Goal: Task Accomplishment & Management: Complete application form

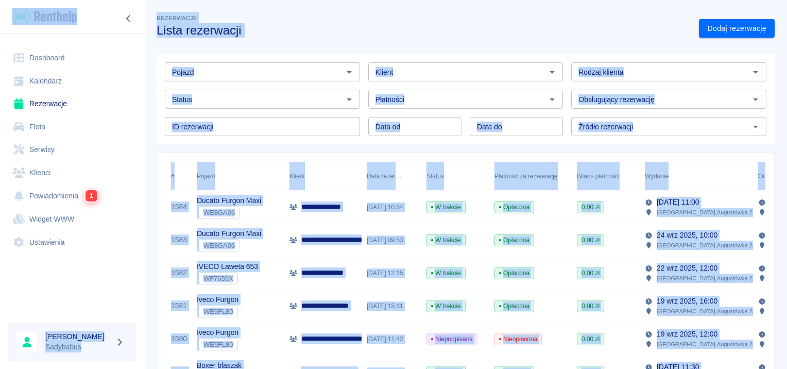
click at [140, 27] on div at bounding box center [72, 16] width 145 height 33
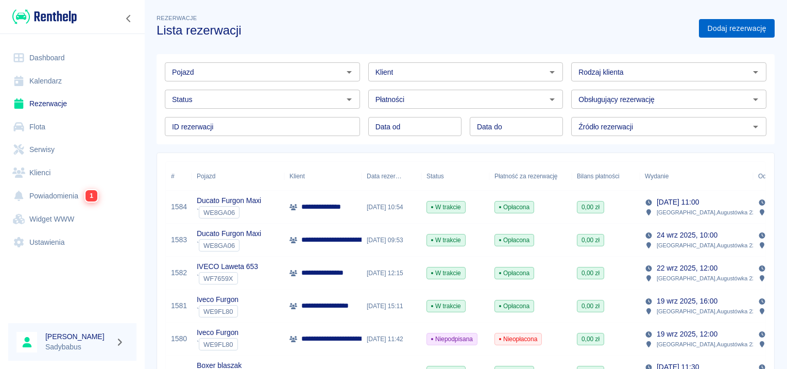
click at [732, 27] on link "Dodaj rezerwację" at bounding box center [737, 28] width 76 height 19
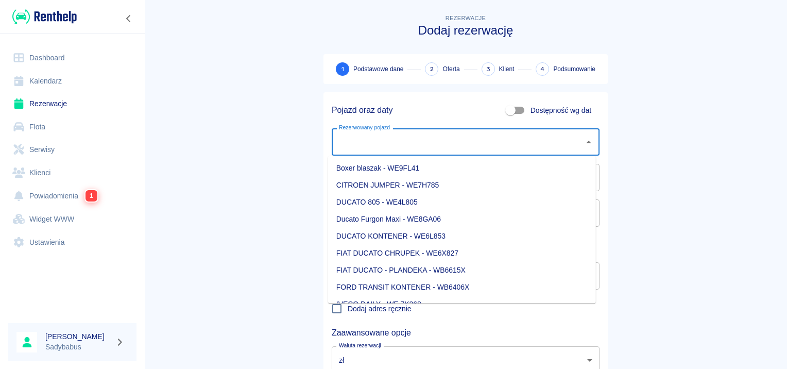
click at [369, 134] on div "Rezerwowany pojazd Rezerwowany pojazd" at bounding box center [466, 141] width 268 height 27
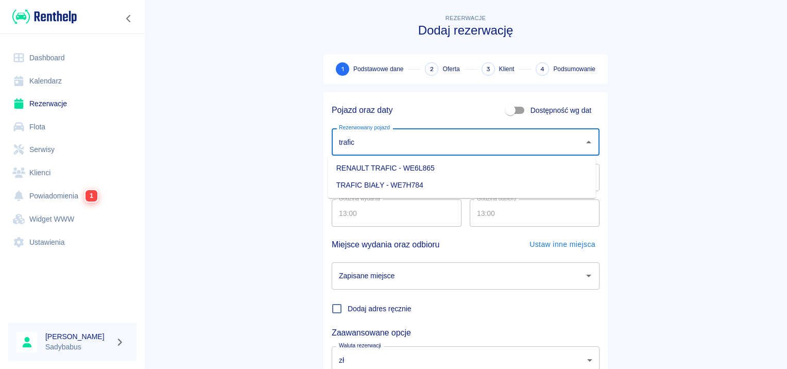
click at [394, 165] on li "RENAULT TRAFIC - WE6L865" at bounding box center [462, 168] width 268 height 17
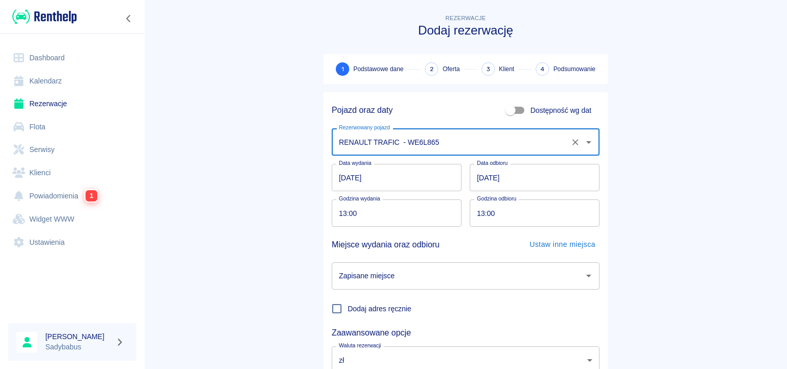
type input "RENAULT TRAFIC - WE6L865"
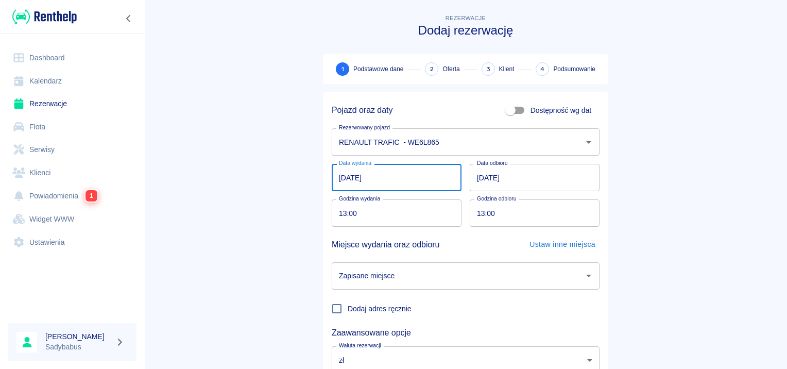
click at [340, 175] on input "25.09.2025" at bounding box center [397, 177] width 130 height 27
click at [337, 214] on input "13:00" at bounding box center [393, 212] width 123 height 27
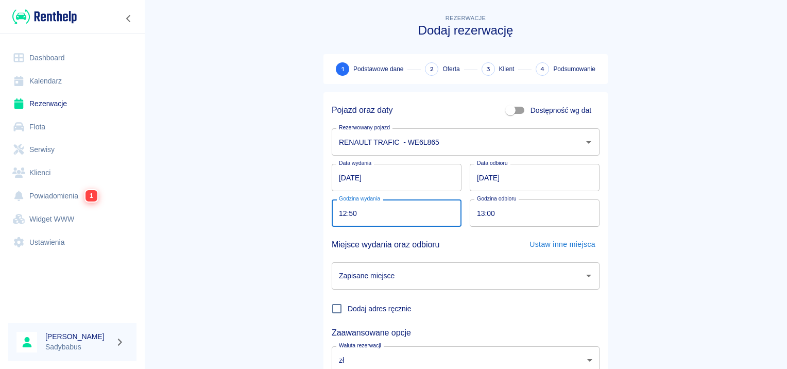
type input "12:50"
click at [482, 212] on input "13:00" at bounding box center [531, 212] width 123 height 27
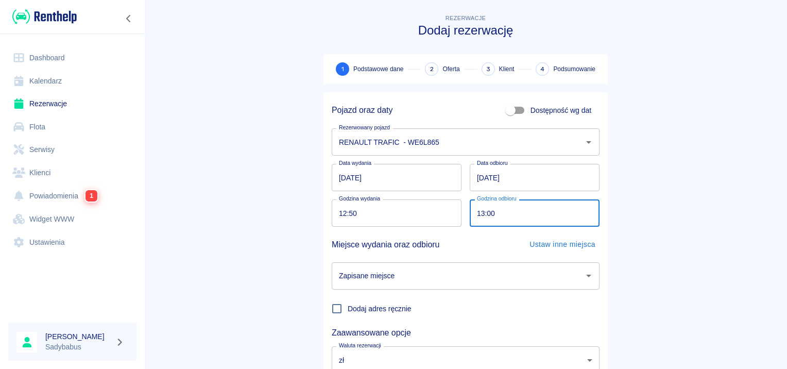
click at [470, 212] on input "13:00" at bounding box center [531, 212] width 123 height 27
type input "23:00"
click at [461, 283] on input "Zapisane miejsce" at bounding box center [457, 276] width 243 height 18
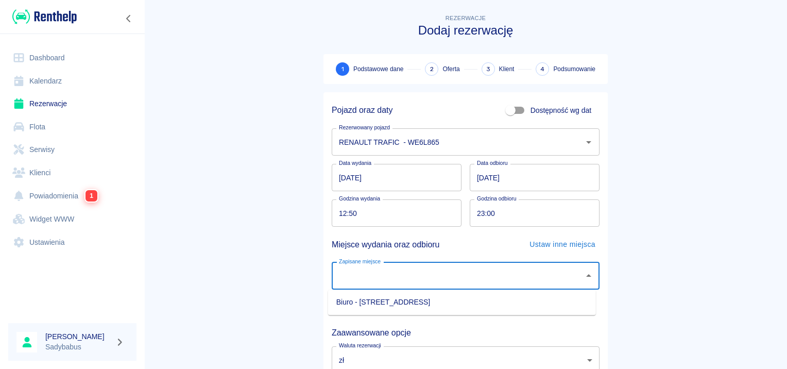
click at [455, 301] on li "Biuro - Warszawa, Augustówka 22A" at bounding box center [462, 302] width 268 height 17
type input "Biuro - Warszawa, Augustówka 22A"
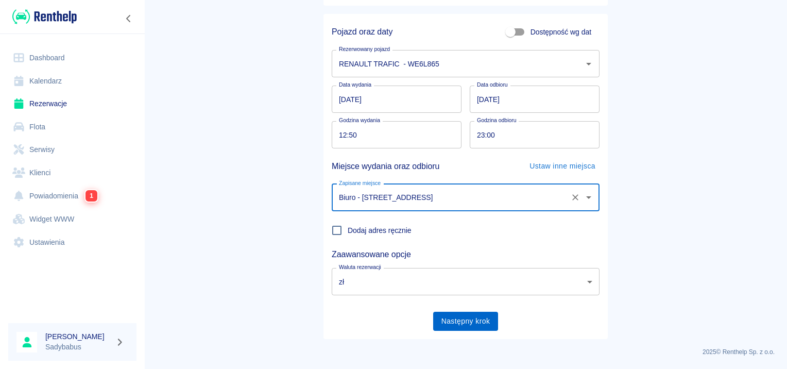
click at [488, 319] on button "Następny krok" at bounding box center [465, 321] width 65 height 19
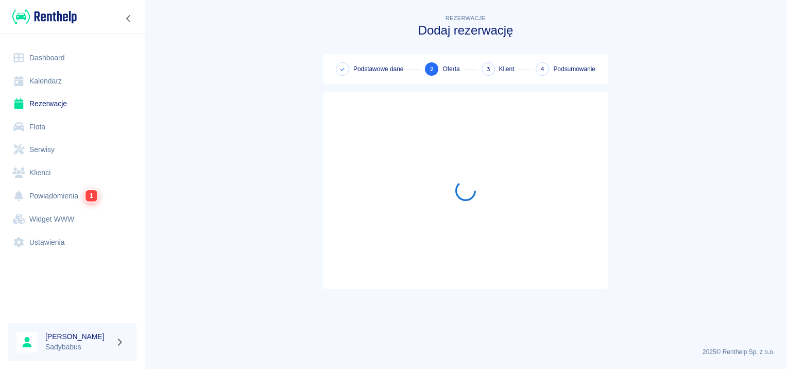
scroll to position [0, 0]
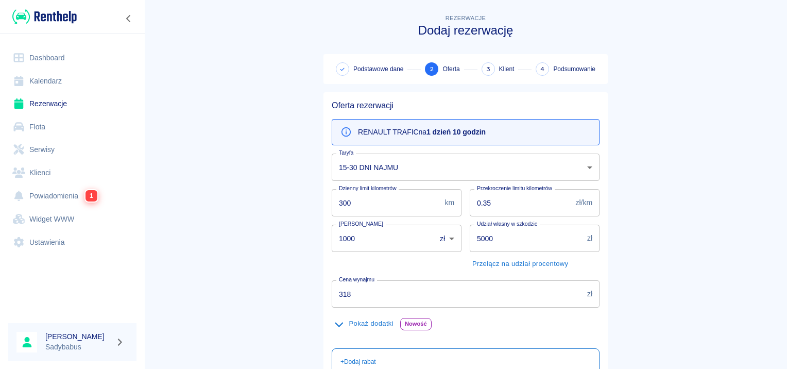
click at [365, 196] on input "300" at bounding box center [386, 202] width 109 height 27
type input "1000"
drag, startPoint x: 518, startPoint y: 237, endPoint x: 508, endPoint y: 235, distance: 9.9
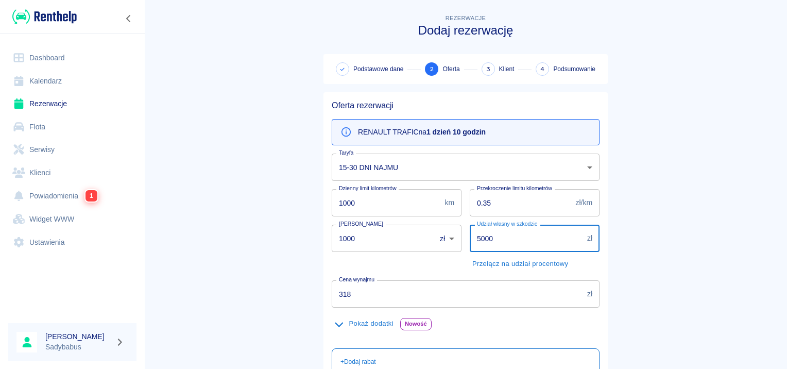
click at [508, 235] on input "5000" at bounding box center [526, 238] width 113 height 27
click at [240, 250] on main "Rezerwacje Dodaj rezerwację Podstawowe dane 2 Oferta 3 Klient 4 Podsumowanie Of…" at bounding box center [465, 267] width 643 height 511
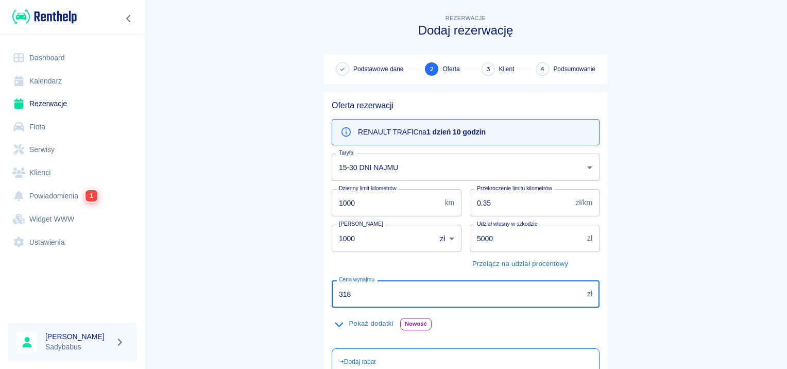
drag, startPoint x: 359, startPoint y: 292, endPoint x: 266, endPoint y: 307, distance: 94.5
click at [266, 307] on main "Rezerwacje Dodaj rezerwację Podstawowe dane 2 Oferta 3 Klient 4 Podsumowanie Of…" at bounding box center [465, 267] width 643 height 511
type input "200"
click at [688, 173] on main "Rezerwacje Dodaj rezerwację Podstawowe dane 2 Oferta 3 Klient 4 Podsumowanie Of…" at bounding box center [465, 267] width 643 height 511
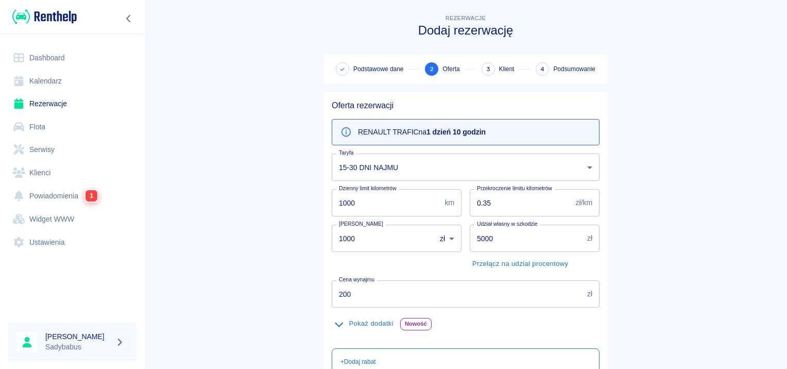
scroll to position [183, 0]
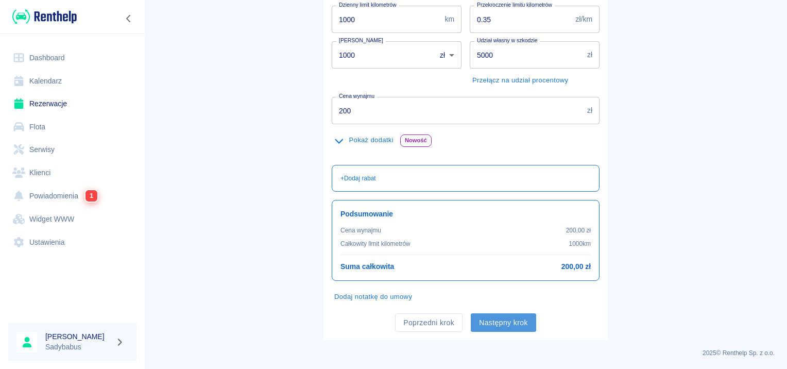
click at [497, 318] on button "Następny krok" at bounding box center [503, 322] width 65 height 19
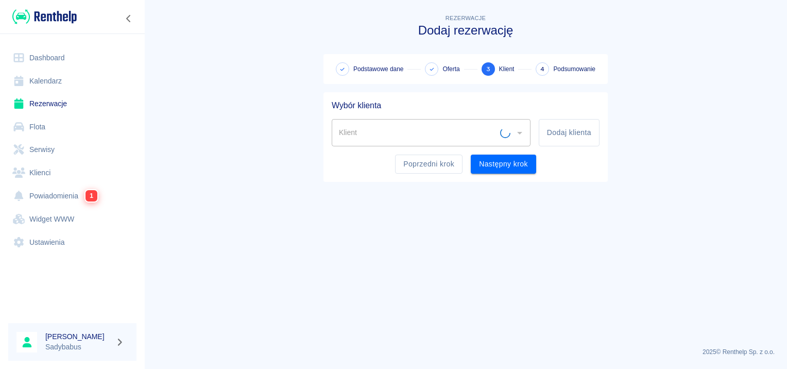
scroll to position [0, 0]
click at [416, 126] on input "Klient" at bounding box center [423, 133] width 174 height 18
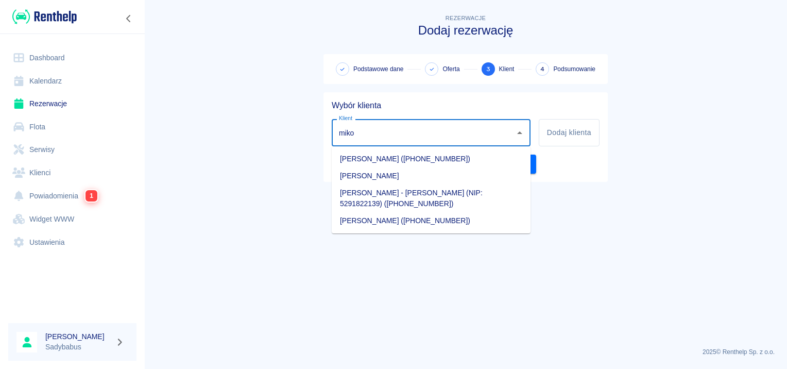
click at [410, 172] on li "Mikołaj Paszkowski" at bounding box center [431, 175] width 199 height 17
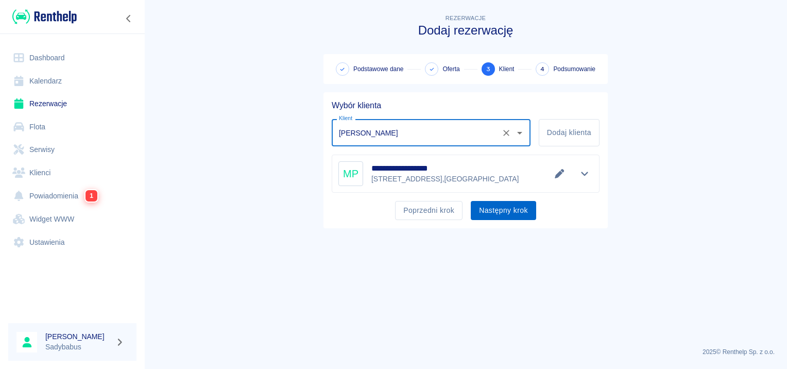
type input "Mikołaj Paszkowski"
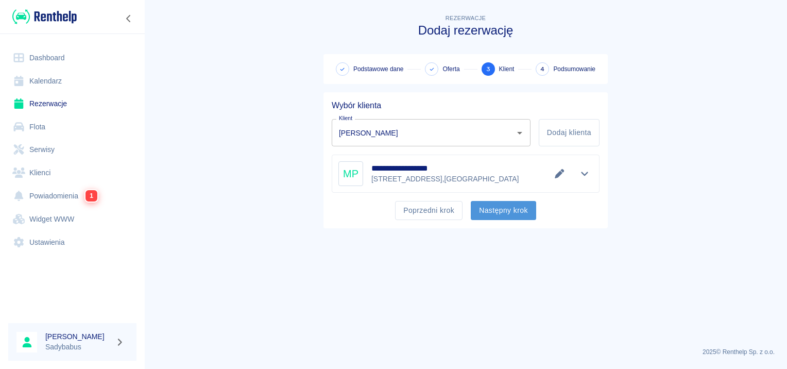
click at [509, 207] on button "Następny krok" at bounding box center [503, 210] width 65 height 19
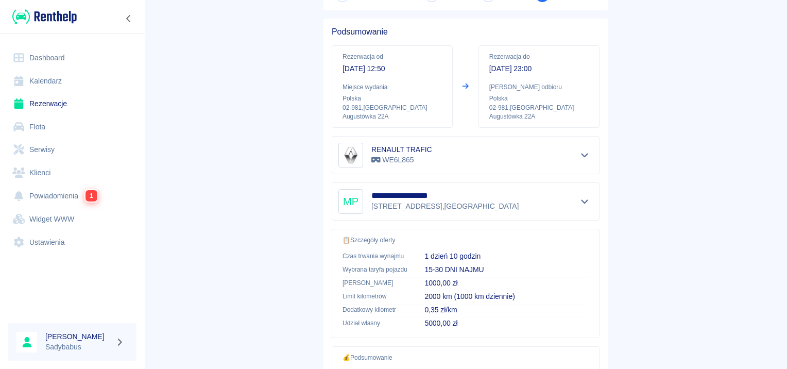
scroll to position [185, 0]
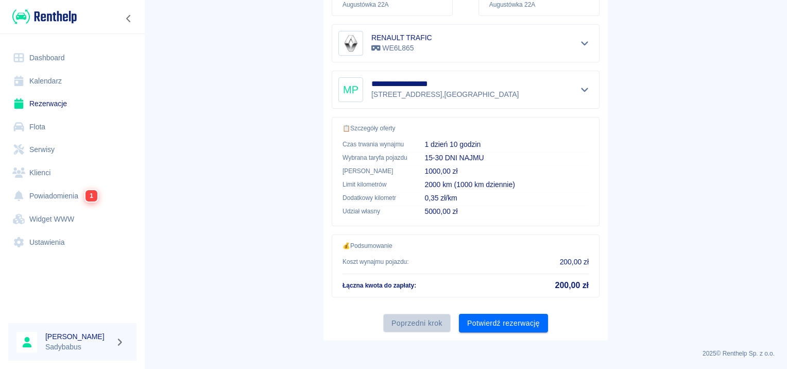
click at [413, 321] on button "Poprzedni krok" at bounding box center [416, 323] width 67 height 19
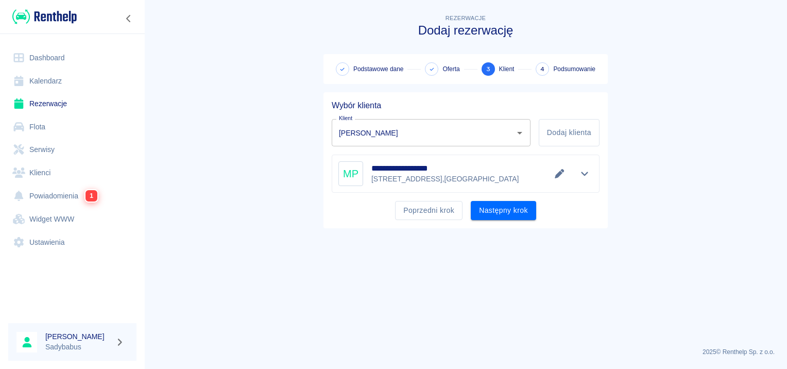
scroll to position [0, 0]
click at [417, 125] on input "Mikołaj Paszkowski" at bounding box center [416, 133] width 161 height 18
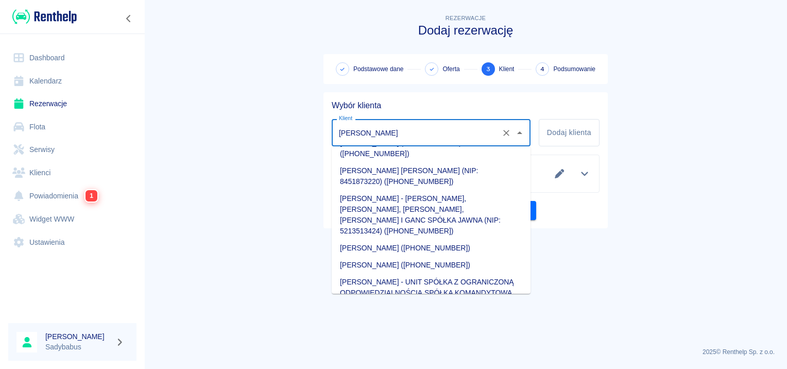
click at [418, 124] on input "Mikołaj Paszkowski" at bounding box center [416, 133] width 161 height 18
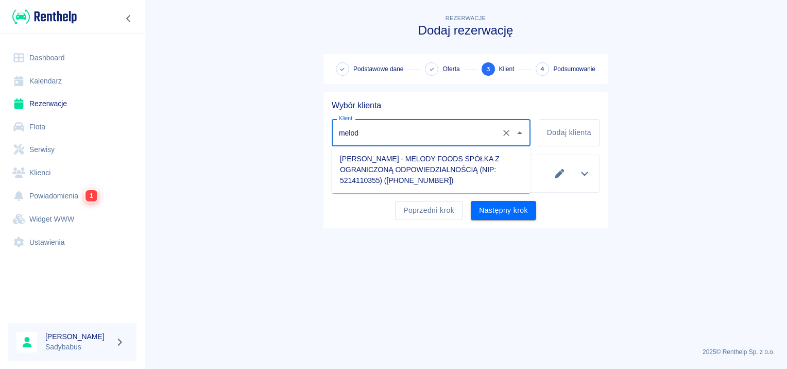
click at [443, 129] on input "melod" at bounding box center [416, 133] width 161 height 18
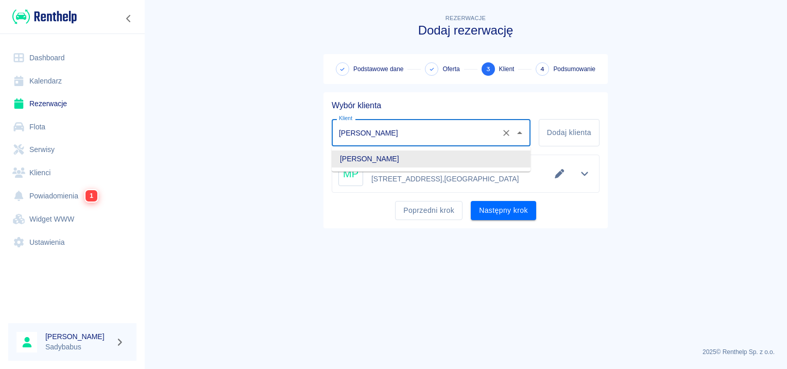
click at [388, 155] on li "Mikołaj Paszkowski" at bounding box center [431, 158] width 199 height 17
type input "Mikołaj Paszkowski"
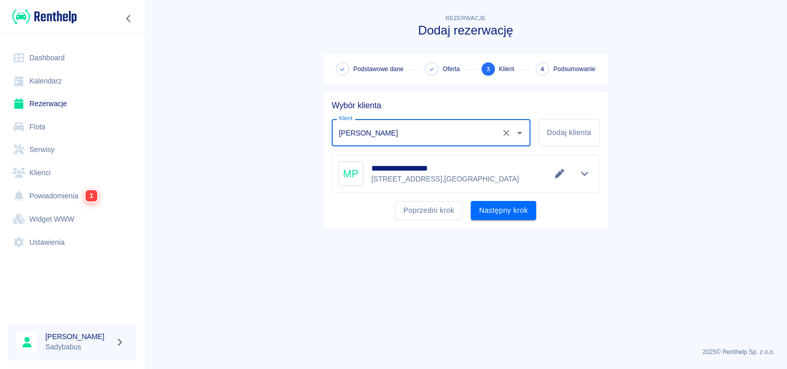
drag, startPoint x: 508, startPoint y: 294, endPoint x: 552, endPoint y: 326, distance: 55.0
click at [506, 294] on main "**********" at bounding box center [465, 175] width 643 height 327
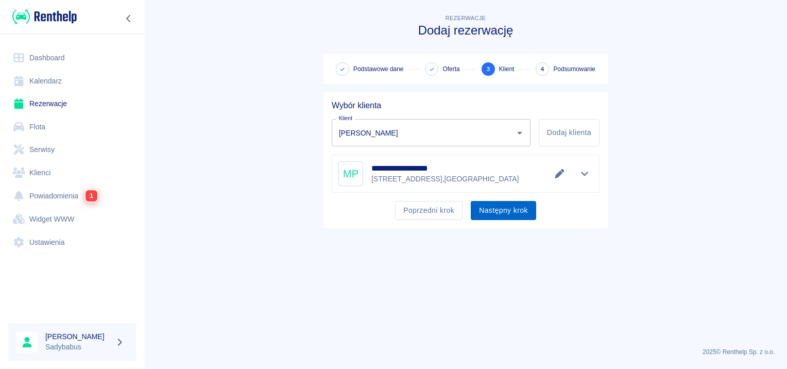
click at [495, 204] on button "Następny krok" at bounding box center [503, 210] width 65 height 19
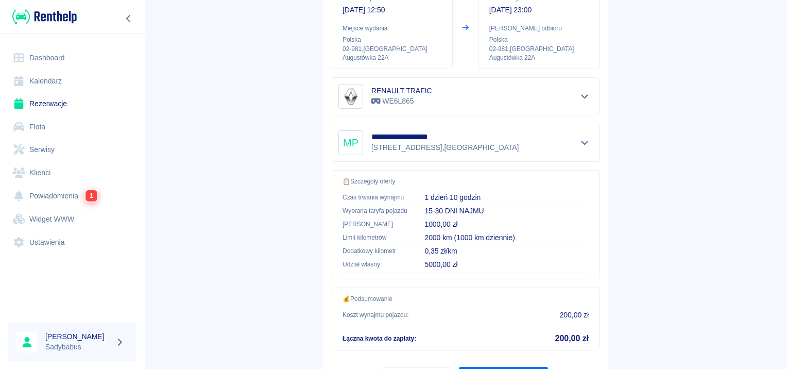
scroll to position [185, 0]
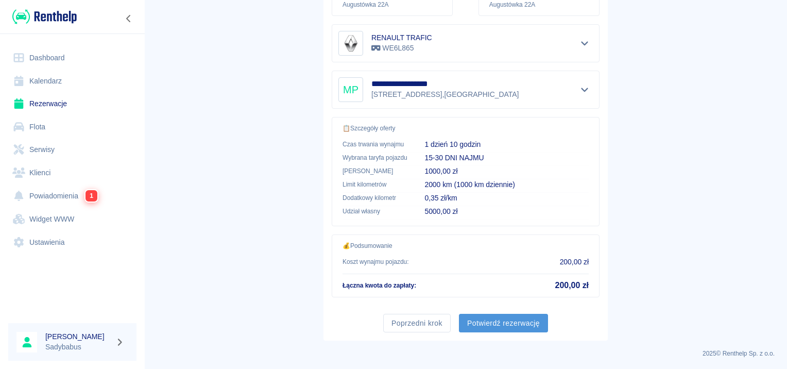
click at [493, 319] on button "Potwierdź rezerwację" at bounding box center [503, 323] width 89 height 19
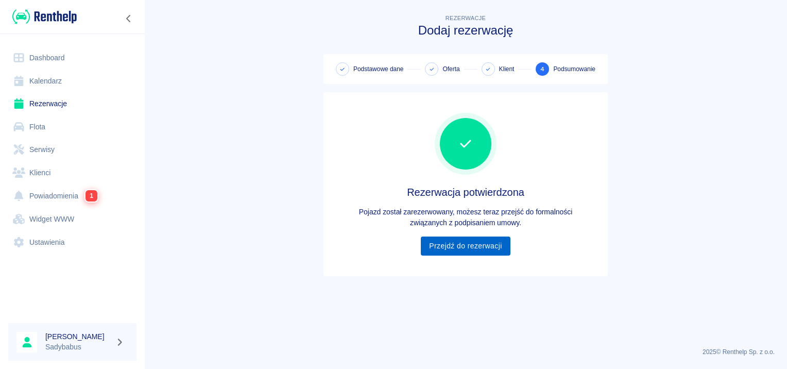
scroll to position [0, 0]
click at [457, 242] on link "Przejdź do rezerwacji" at bounding box center [465, 246] width 89 height 19
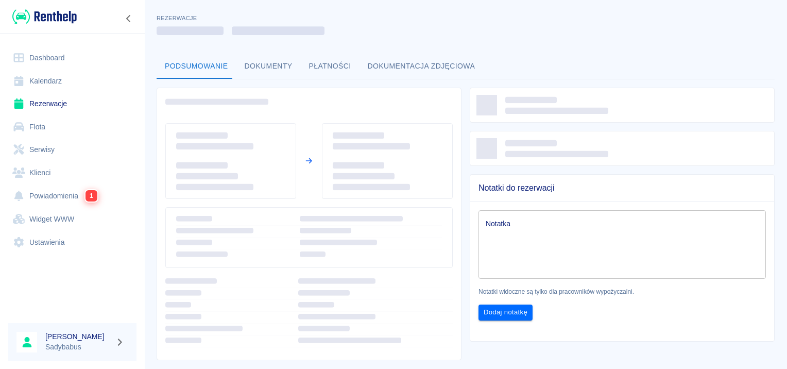
click at [249, 63] on button "Dokumenty" at bounding box center [269, 66] width 64 height 25
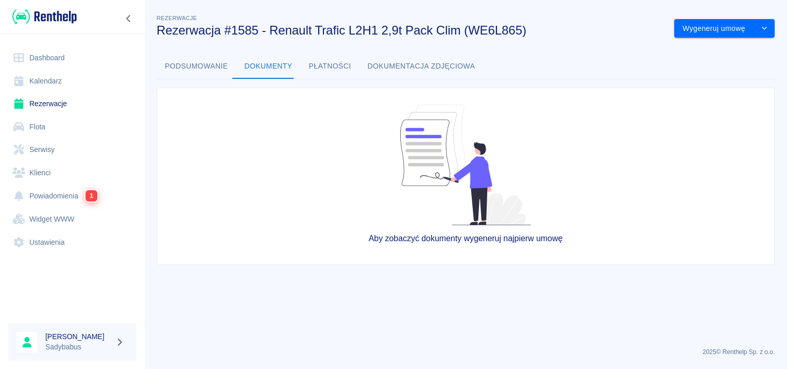
click at [200, 62] on button "Podsumowanie" at bounding box center [197, 66] width 80 height 25
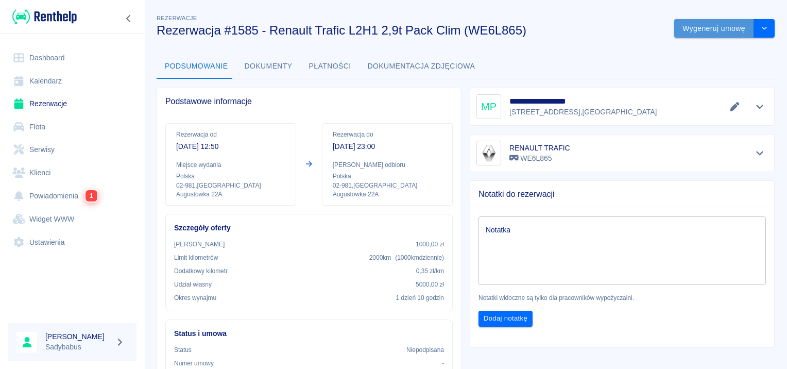
click at [690, 23] on button "Wygeneruj umowę" at bounding box center [714, 28] width 80 height 19
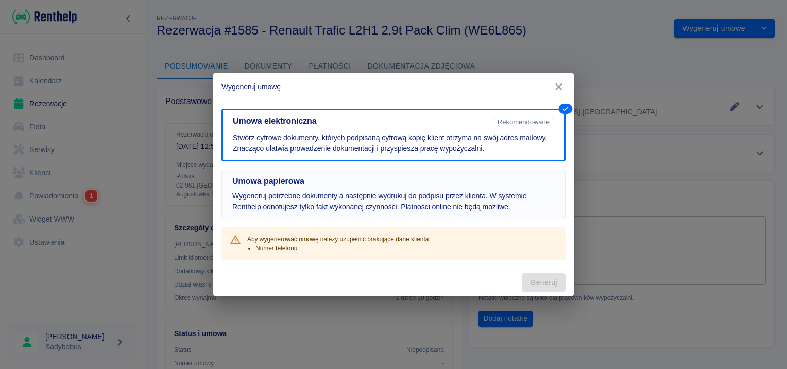
click at [360, 199] on p "Wygeneruj potrzebne dokumenty a następnie wydrukuj do podpisu przez klienta. W …" at bounding box center [393, 202] width 323 height 22
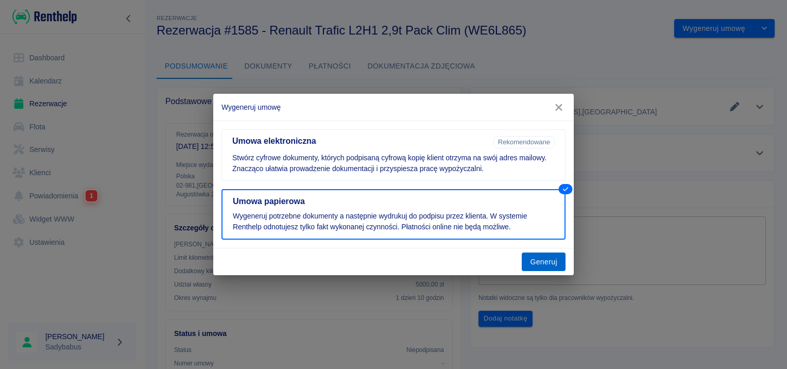
click at [544, 260] on button "Generuj" at bounding box center [544, 261] width 44 height 19
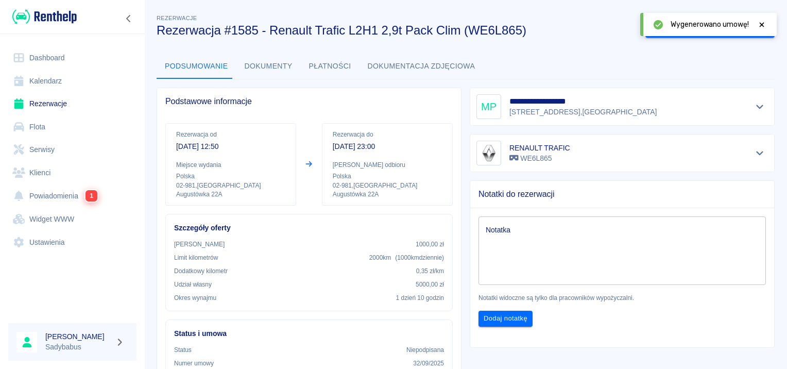
click at [759, 23] on icon at bounding box center [761, 24] width 9 height 7
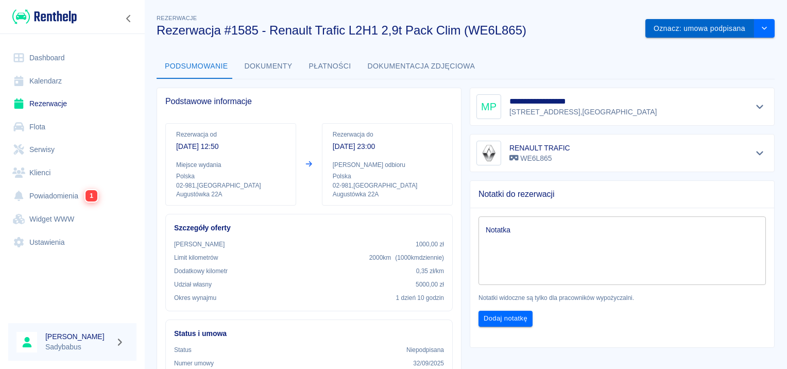
click at [703, 30] on button "Oznacz: umowa podpisana" at bounding box center [700, 28] width 109 height 19
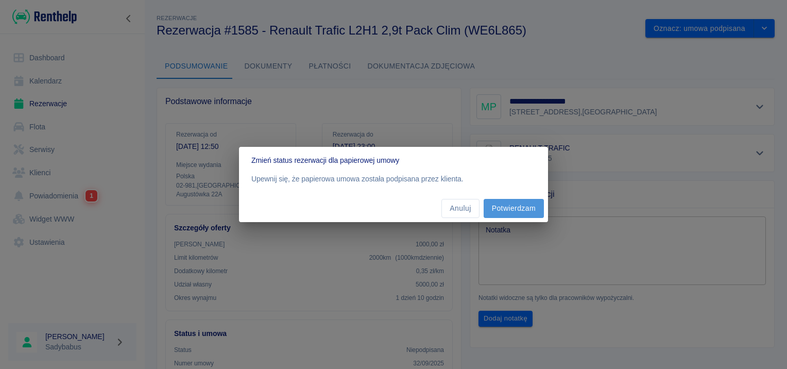
click at [508, 204] on button "Potwierdzam" at bounding box center [514, 208] width 60 height 19
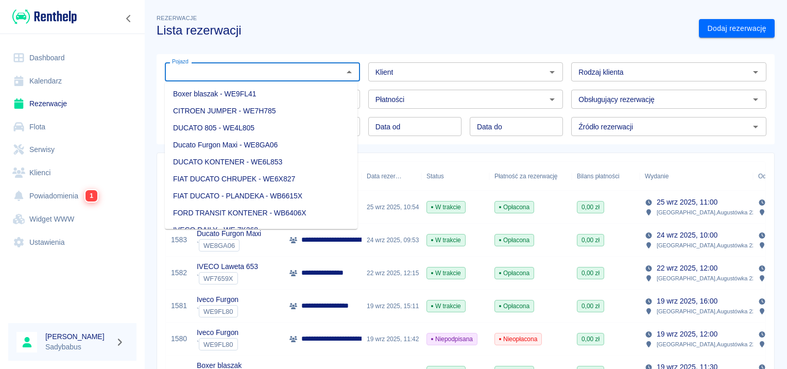
click at [264, 69] on input "Pojazd" at bounding box center [254, 71] width 172 height 13
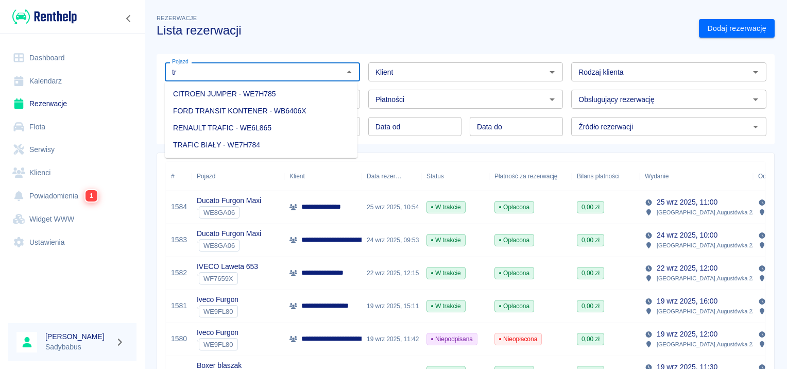
click at [266, 129] on li "RENAULT TRAFIC - WE6L865" at bounding box center [261, 128] width 193 height 17
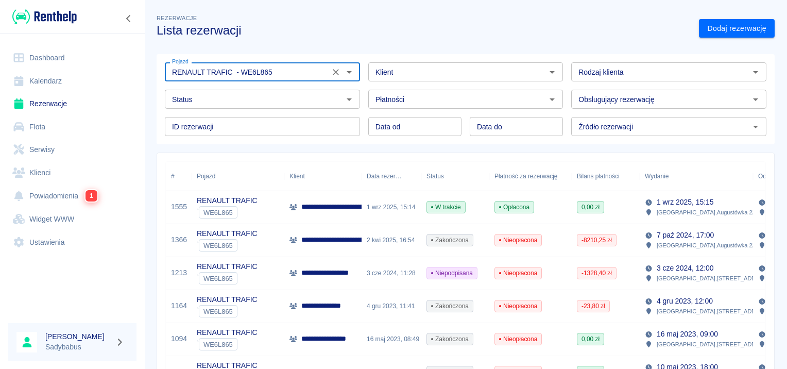
type input "RENAULT TRAFIC - WE6L865"
click at [330, 206] on p "**********" at bounding box center [409, 206] width 217 height 11
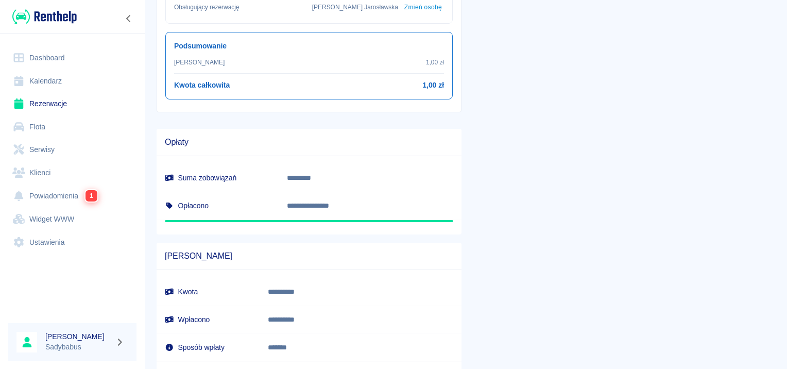
scroll to position [309, 0]
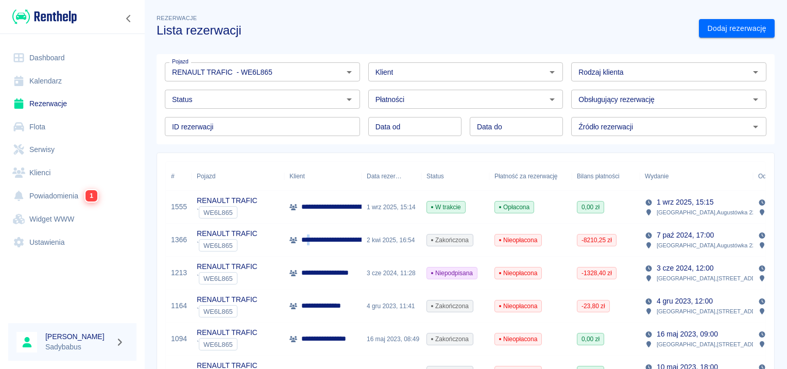
drag, startPoint x: 313, startPoint y: 241, endPoint x: 312, endPoint y: 225, distance: 15.5
click at [312, 225] on div "**********" at bounding box center [322, 240] width 77 height 33
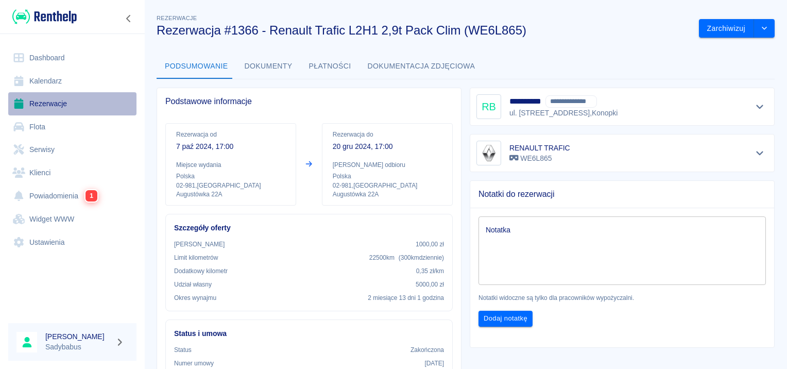
click at [57, 107] on link "Rezerwacje" at bounding box center [72, 103] width 128 height 23
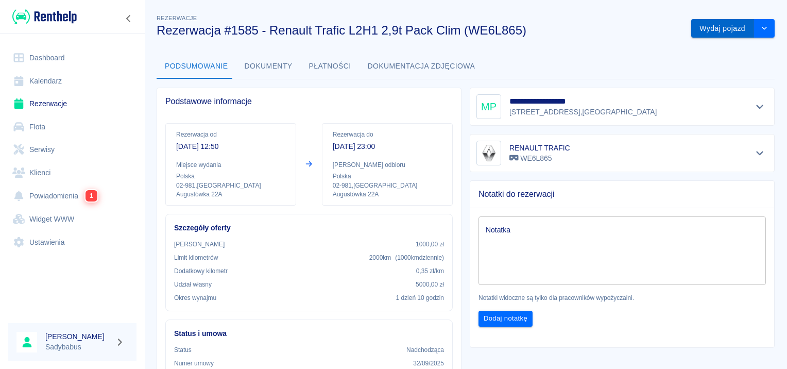
click at [705, 27] on button "Wydaj pojazd" at bounding box center [722, 28] width 63 height 19
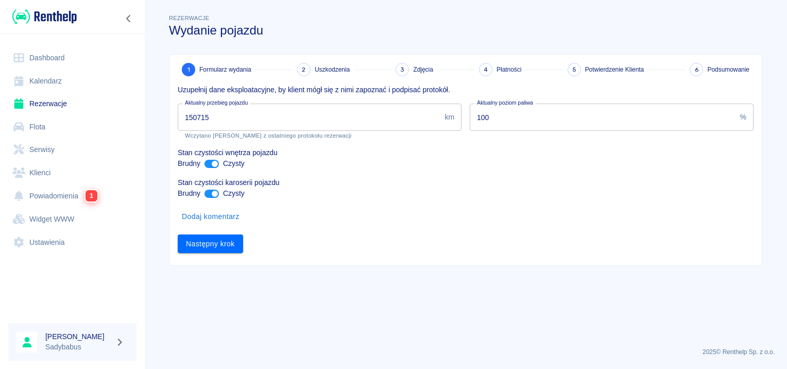
click at [257, 113] on input "150715" at bounding box center [309, 117] width 263 height 27
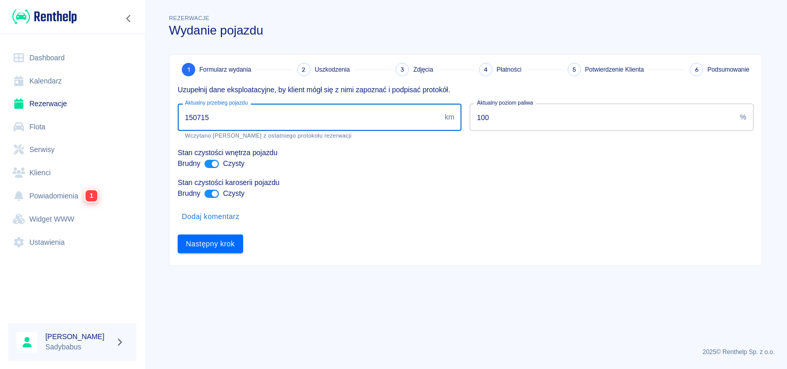
click at [257, 113] on input "150715" at bounding box center [309, 117] width 263 height 27
click at [258, 114] on input "150715" at bounding box center [309, 117] width 263 height 27
click at [258, 113] on input "150715" at bounding box center [309, 117] width 263 height 27
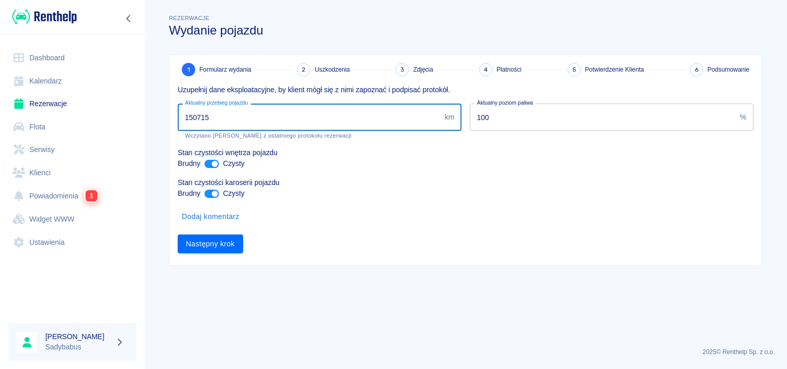
drag, startPoint x: 194, startPoint y: 115, endPoint x: 701, endPoint y: 82, distance: 508.0
click at [569, 117] on div "Uzupełnij dane eksploatacyjne, by klient mógł się z nimi zapoznać i podpisać pr…" at bounding box center [462, 164] width 584 height 177
type input "153598"
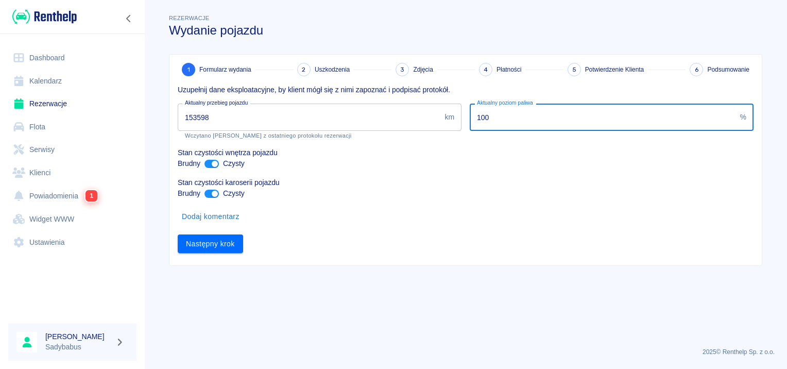
drag, startPoint x: 542, startPoint y: 106, endPoint x: 437, endPoint y: 133, distance: 108.1
click at [437, 133] on div "Uzupełnij dane eksploatacyjne, by klient mógł się z nimi zapoznać i podpisać pr…" at bounding box center [462, 164] width 584 height 177
type input "40"
click at [214, 246] on button "Następny krok" at bounding box center [210, 243] width 65 height 19
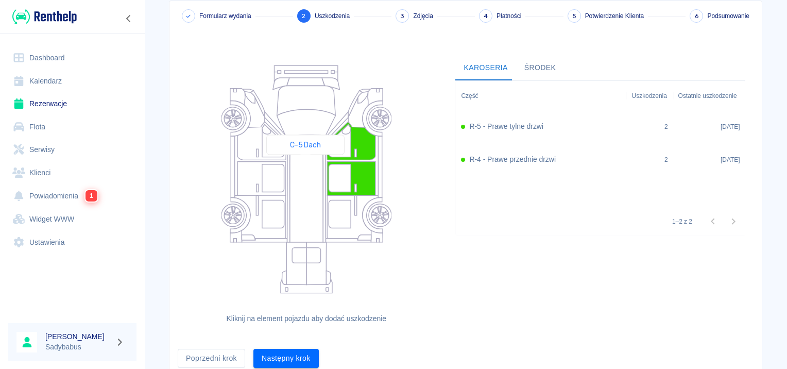
scroll to position [95, 0]
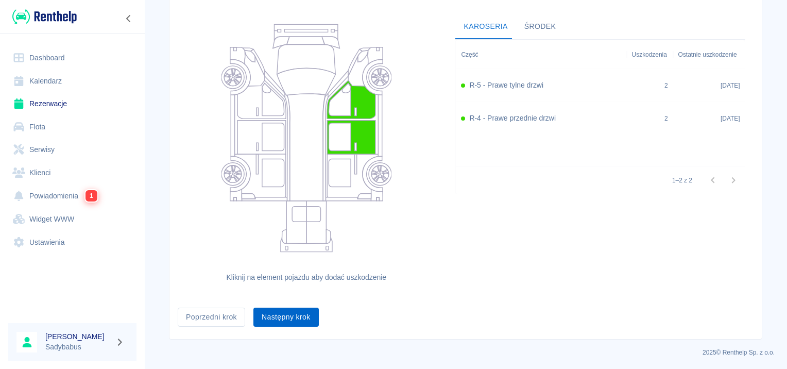
click at [281, 316] on button "Następny krok" at bounding box center [286, 317] width 65 height 19
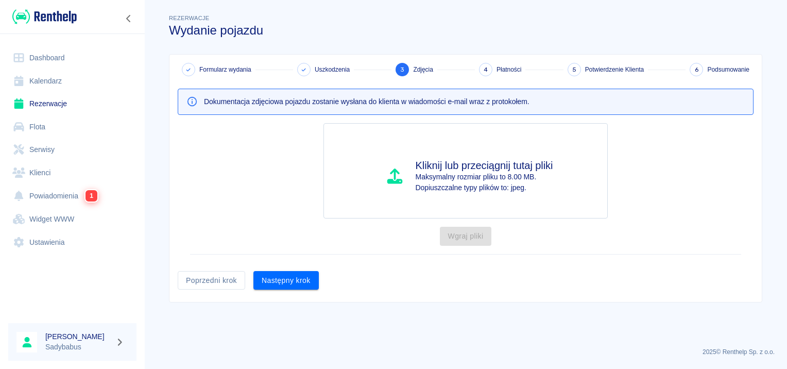
scroll to position [0, 0]
click at [278, 278] on button "Następny krok" at bounding box center [286, 280] width 65 height 19
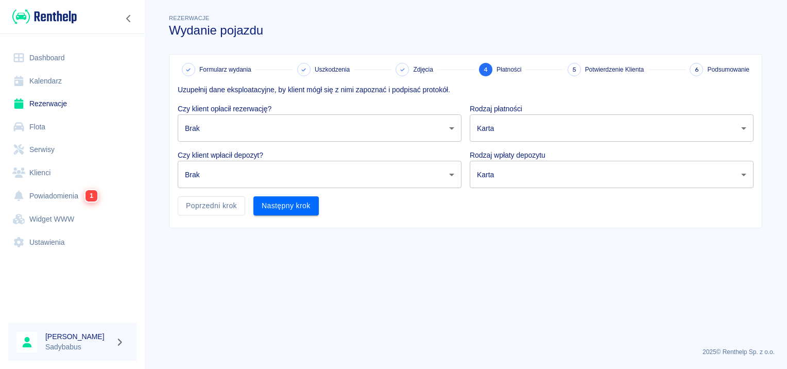
click at [262, 125] on body "Używamy plików Cookies, by zapewnić Ci najlepsze możliwe doświadczenie. Aby dow…" at bounding box center [393, 184] width 787 height 369
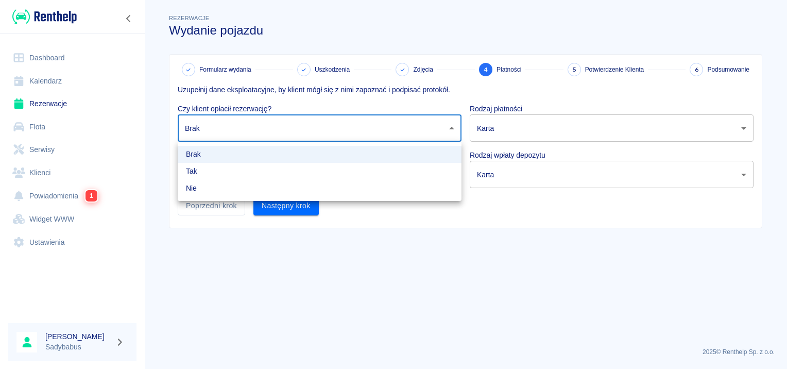
click at [243, 175] on li "Tak" at bounding box center [320, 171] width 284 height 17
type input "true"
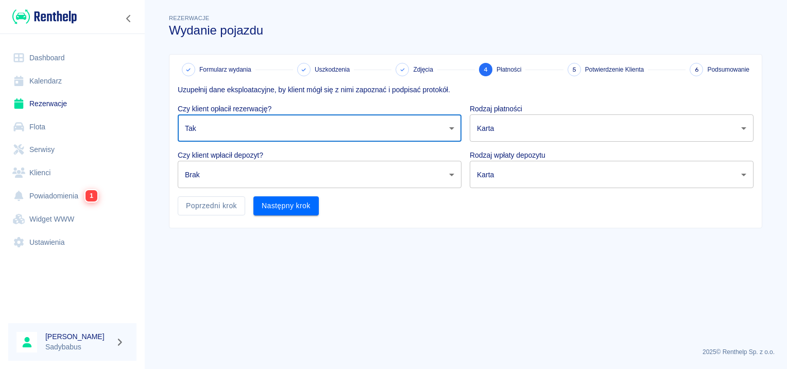
click at [243, 175] on body "Używamy plików Cookies, by zapewnić Ci najlepsze możliwe doświadczenie. Aby dow…" at bounding box center [393, 184] width 787 height 369
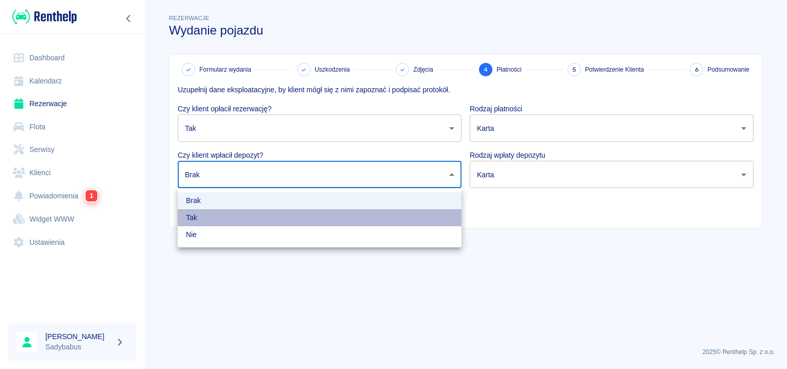
click at [227, 213] on li "Tak" at bounding box center [320, 217] width 284 height 17
type input "true"
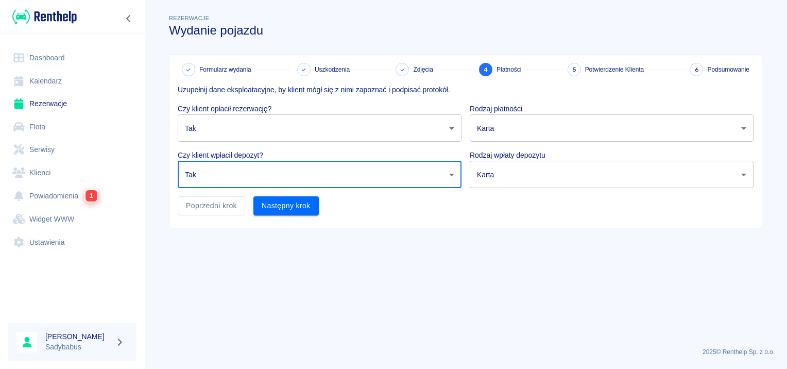
click at [535, 120] on body "Używamy plików Cookies, by zapewnić Ci najlepsze możliwe doświadczenie. Aby dow…" at bounding box center [393, 184] width 787 height 369
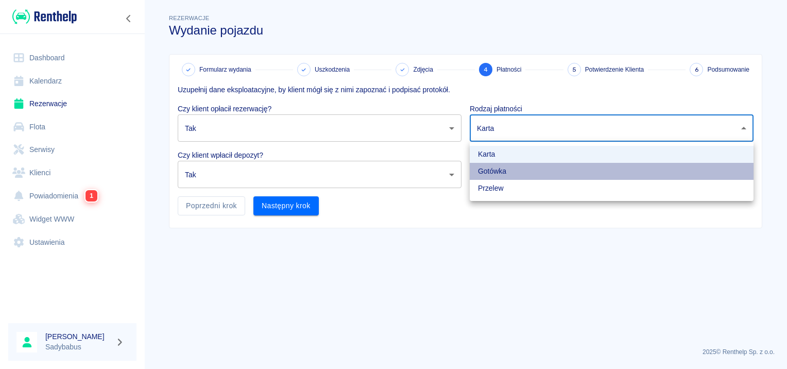
click at [515, 172] on li "Gotówka" at bounding box center [612, 171] width 284 height 17
type input "cash"
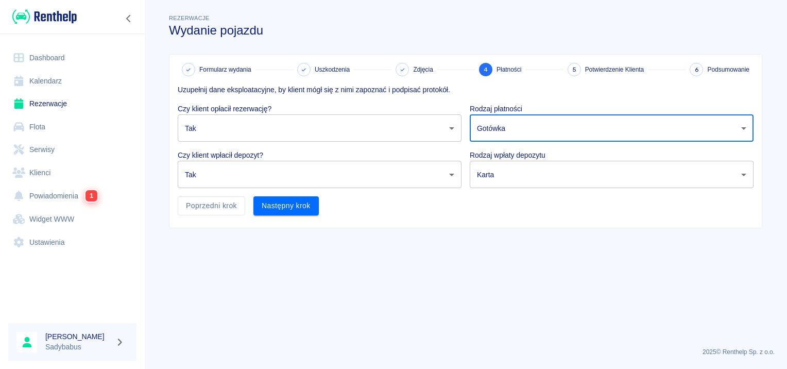
click at [513, 175] on body "Używamy plików Cookies, by zapewnić Ci najlepsze możliwe doświadczenie. Aby dow…" at bounding box center [393, 184] width 787 height 369
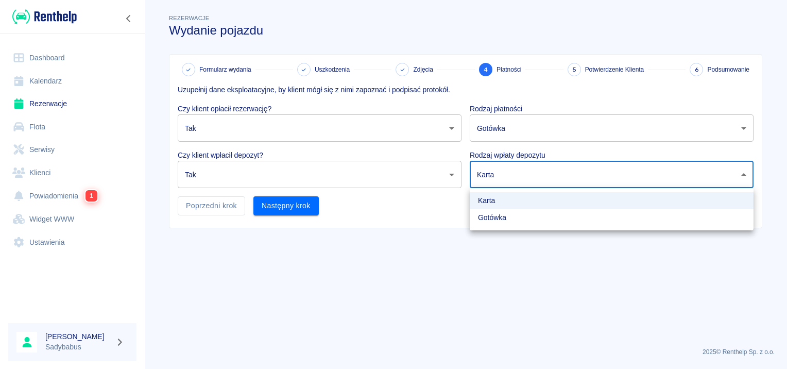
click at [501, 218] on li "Gotówka" at bounding box center [612, 217] width 284 height 17
type input "cash"
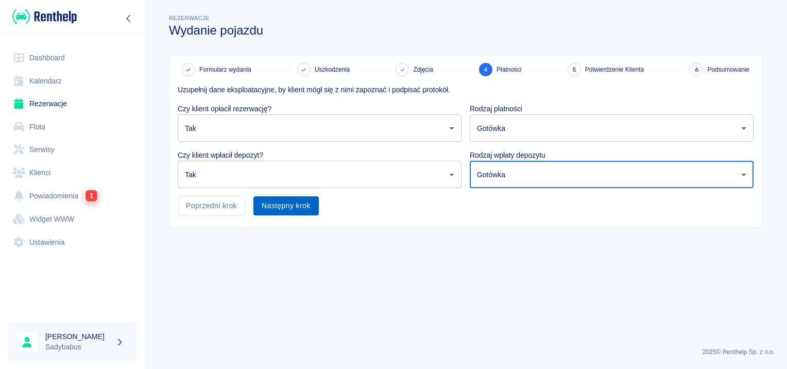
click at [295, 213] on button "Następny krok" at bounding box center [286, 205] width 65 height 19
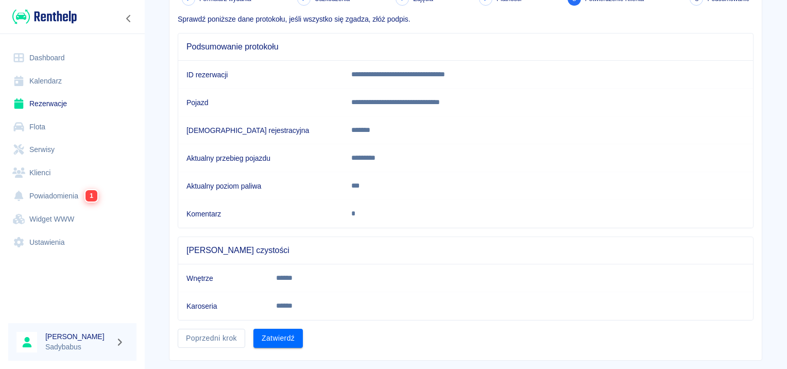
scroll to position [90, 0]
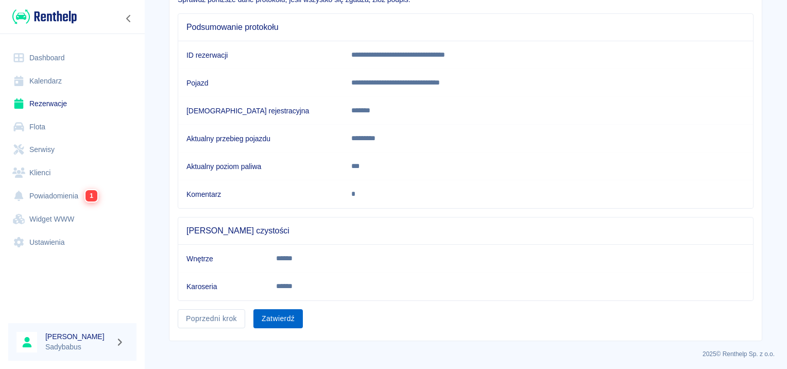
click at [273, 316] on button "Zatwierdź" at bounding box center [278, 318] width 49 height 19
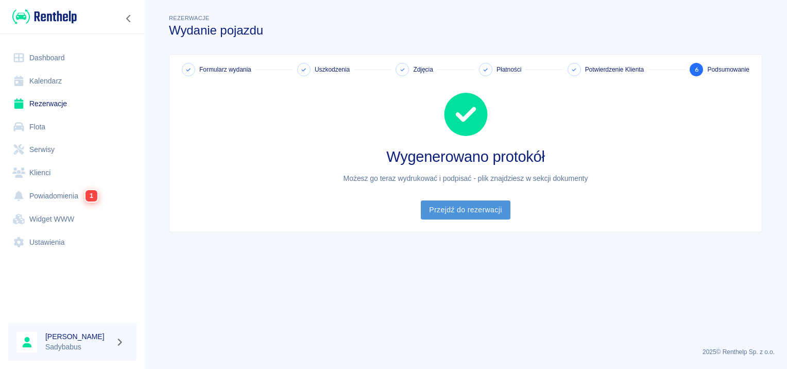
click at [454, 206] on link "Przejdź do rezerwacji" at bounding box center [465, 209] width 89 height 19
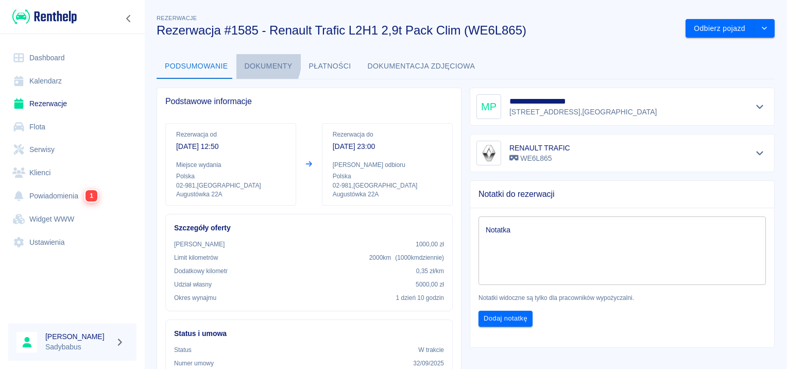
click at [237, 58] on button "Dokumenty" at bounding box center [269, 66] width 64 height 25
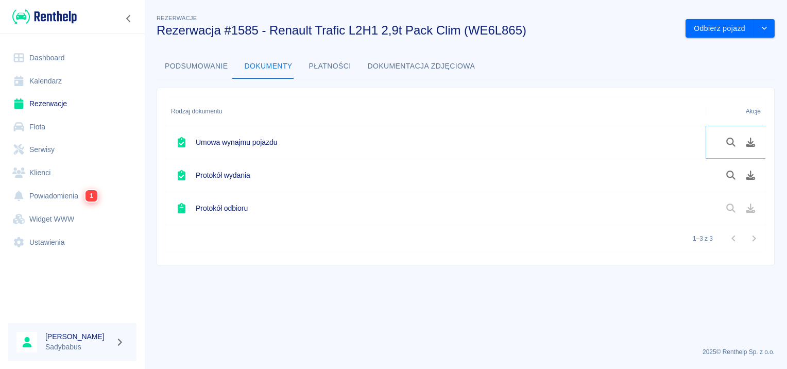
click at [755, 143] on icon "Pobierz dokument" at bounding box center [751, 142] width 12 height 9
click at [747, 177] on icon "Pobierz dokument" at bounding box center [751, 175] width 12 height 9
